Goal: Transaction & Acquisition: Purchase product/service

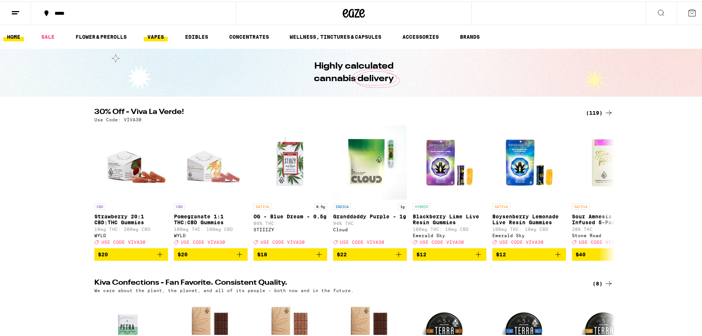
click at [148, 36] on link "VAPES" at bounding box center [156, 35] width 24 height 9
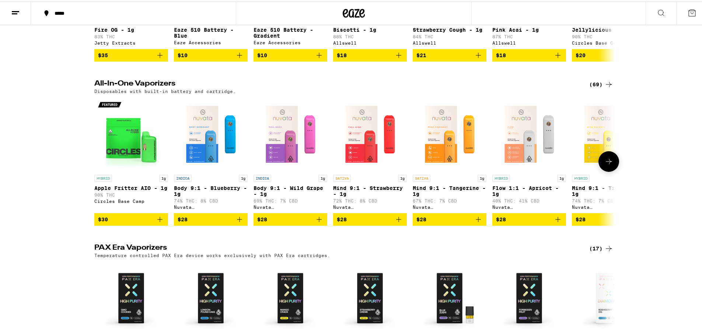
scroll to position [184, 0]
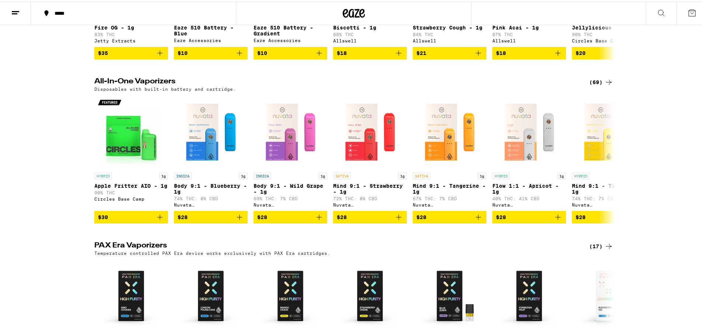
click at [594, 85] on div "(69)" at bounding box center [601, 80] width 24 height 9
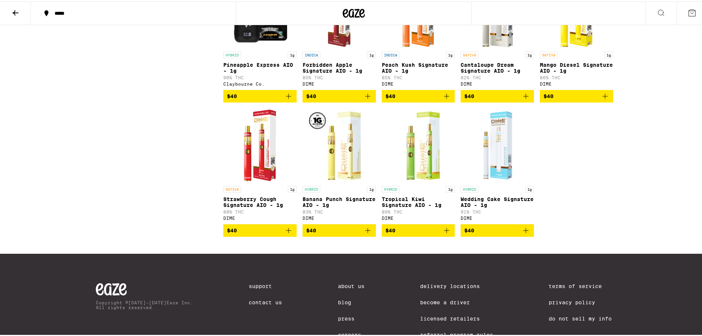
scroll to position [1860, 0]
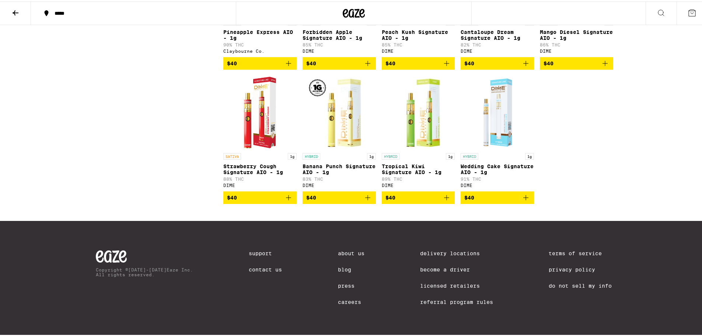
drag, startPoint x: 269, startPoint y: 109, endPoint x: 248, endPoint y: 103, distance: 21.1
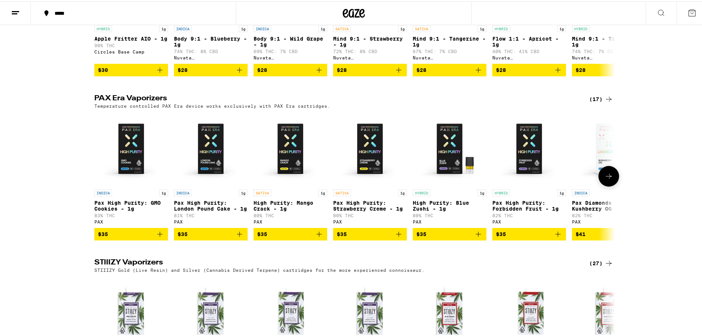
scroll to position [332, 0]
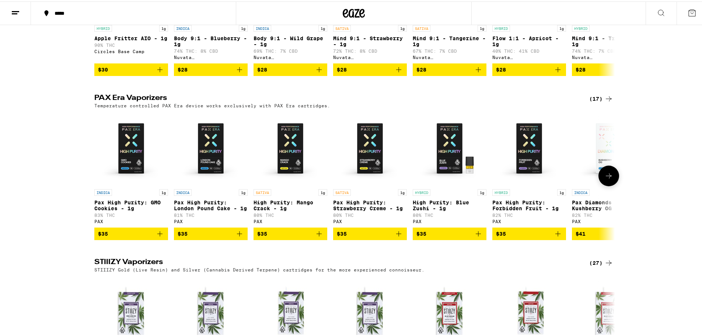
click at [606, 179] on button at bounding box center [608, 174] width 21 height 21
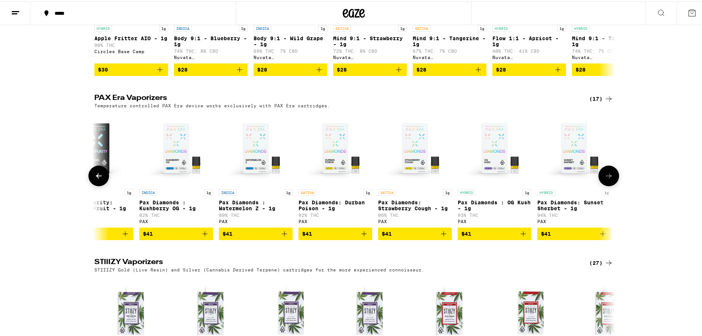
click at [606, 179] on button at bounding box center [608, 174] width 21 height 21
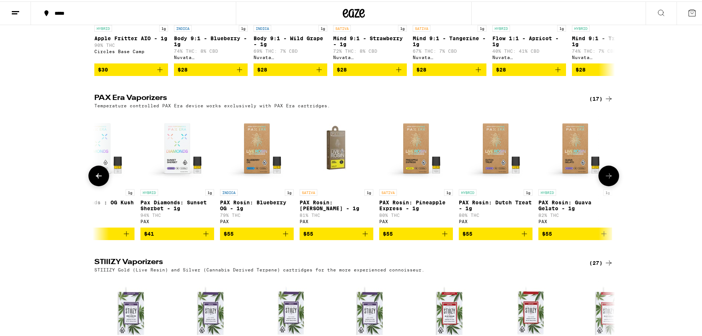
scroll to position [0, 834]
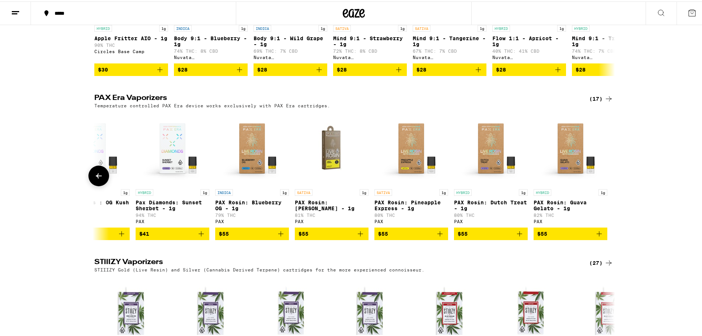
click at [605, 178] on div at bounding box center [608, 174] width 21 height 21
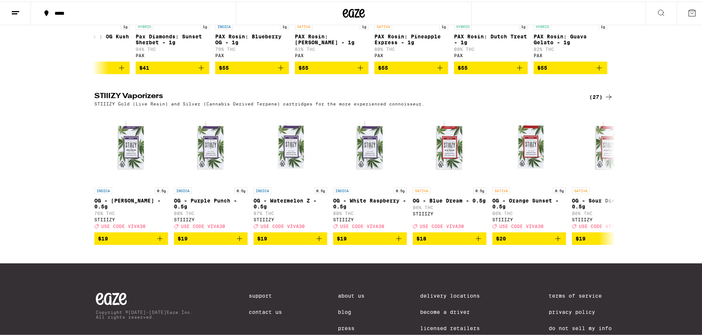
scroll to position [0, 0]
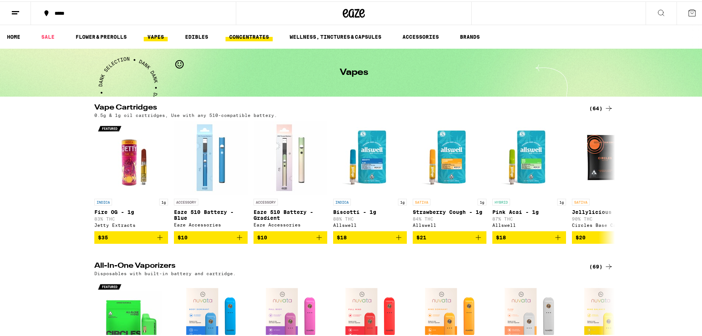
click at [259, 33] on link "CONCENTRATES" at bounding box center [248, 35] width 47 height 9
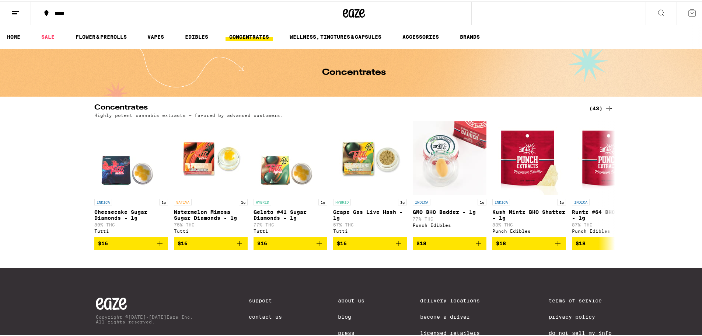
click at [592, 105] on div "(43)" at bounding box center [601, 106] width 24 height 9
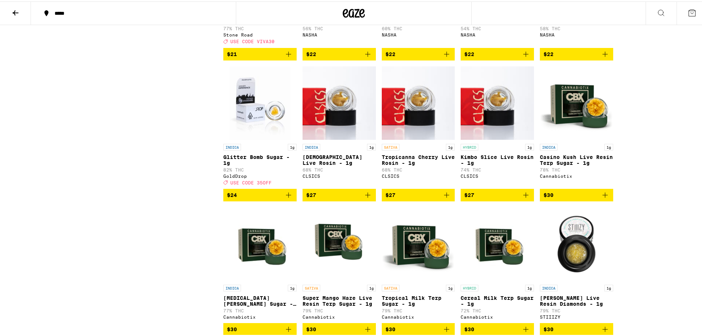
scroll to position [737, 0]
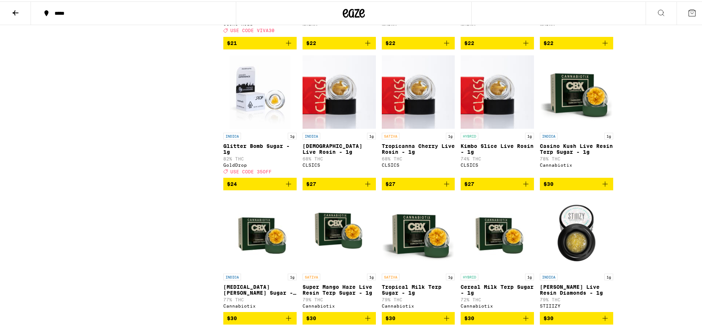
click at [353, 187] on span "$27" at bounding box center [339, 182] width 66 height 9
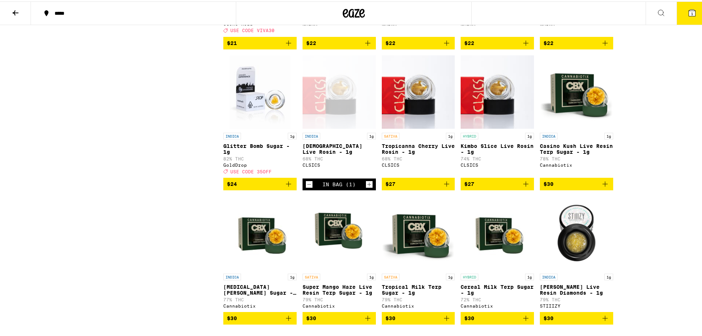
click at [423, 187] on span "$27" at bounding box center [418, 182] width 66 height 9
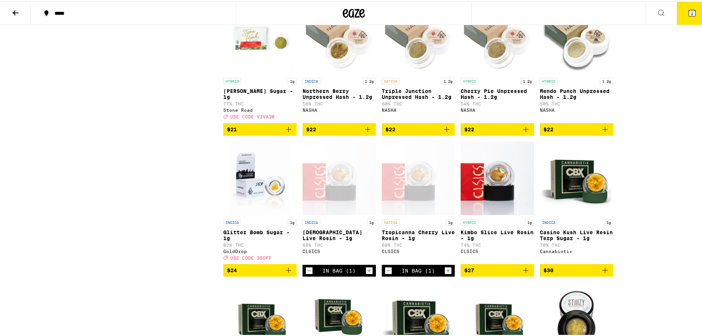
scroll to position [0, 0]
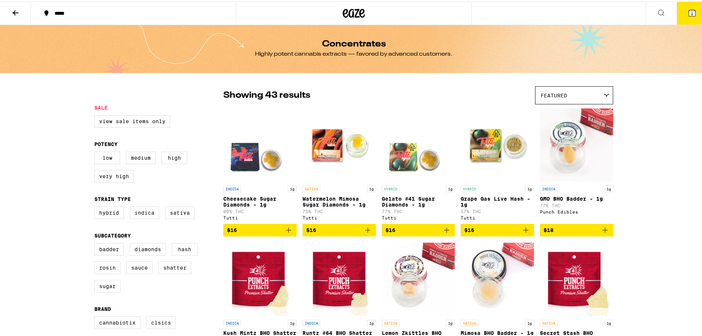
click at [676, 13] on button "2" at bounding box center [691, 11] width 31 height 23
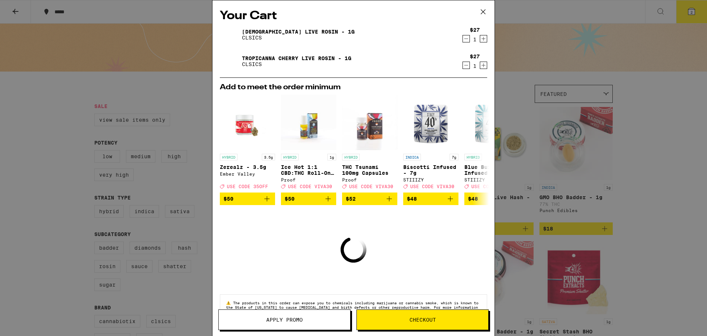
click at [379, 315] on button "Checkout" at bounding box center [423, 319] width 132 height 21
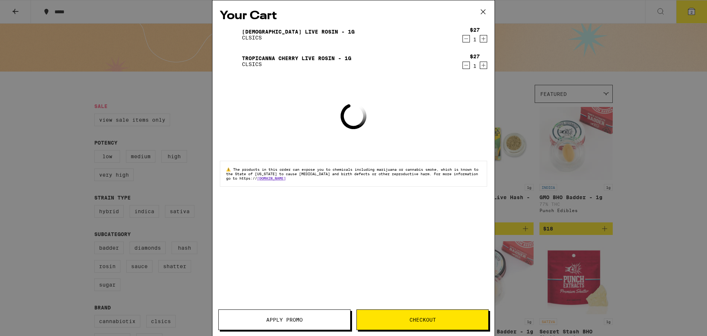
click at [481, 66] on icon "Increment" at bounding box center [483, 65] width 7 height 9
click at [415, 318] on span "Checkout" at bounding box center [423, 319] width 27 height 5
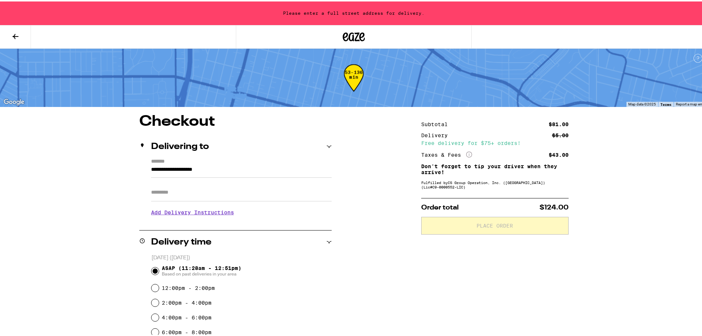
drag, startPoint x: 230, startPoint y: 216, endPoint x: 230, endPoint y: 213, distance: 3.7
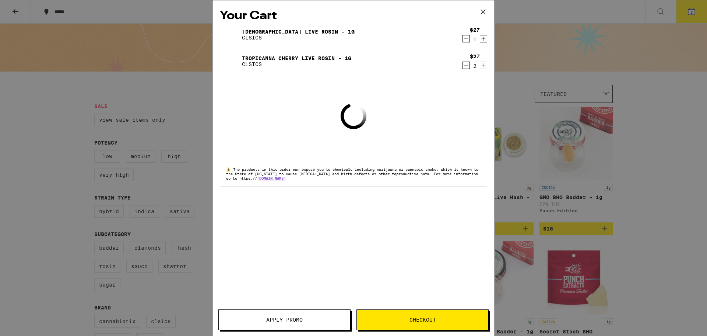
click at [469, 38] on icon "Decrement" at bounding box center [466, 38] width 7 height 9
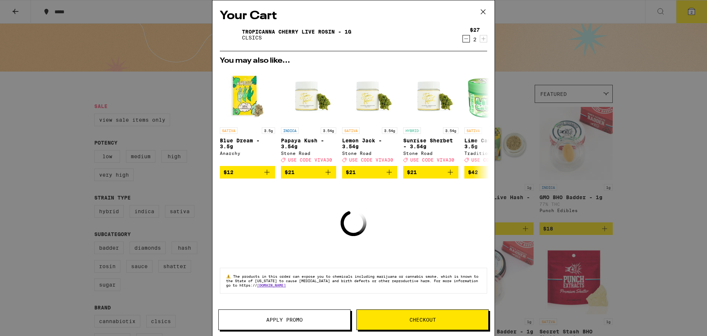
click at [469, 38] on icon "Decrement" at bounding box center [466, 38] width 7 height 9
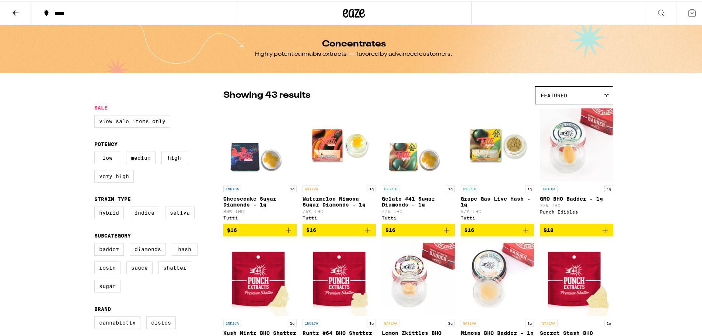
click at [14, 10] on icon at bounding box center [15, 11] width 9 height 9
